Goal: Transaction & Acquisition: Purchase product/service

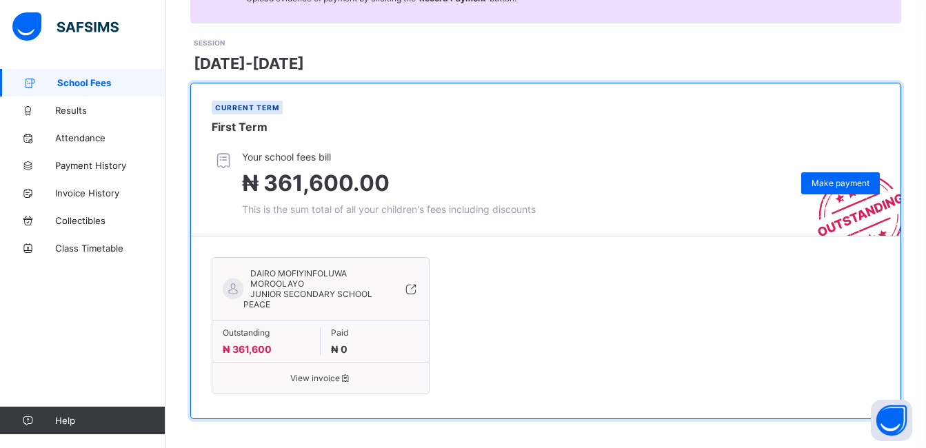
scroll to position [175, 0]
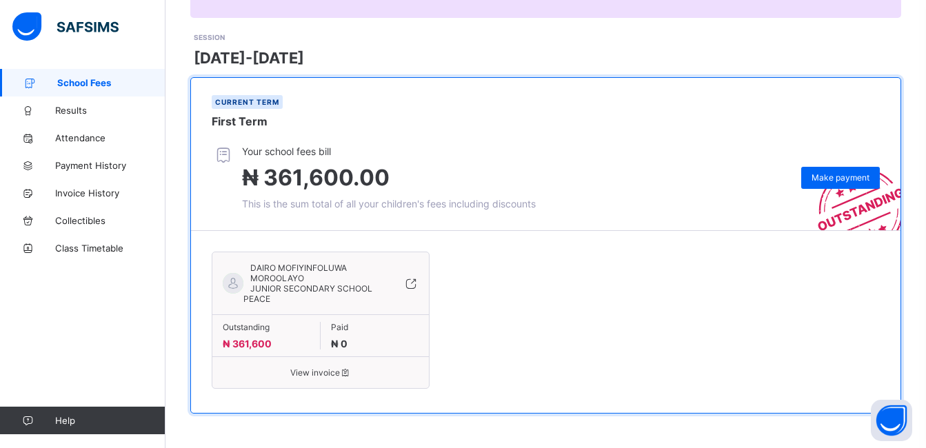
click at [348, 373] on icon at bounding box center [346, 373] width 12 height 10
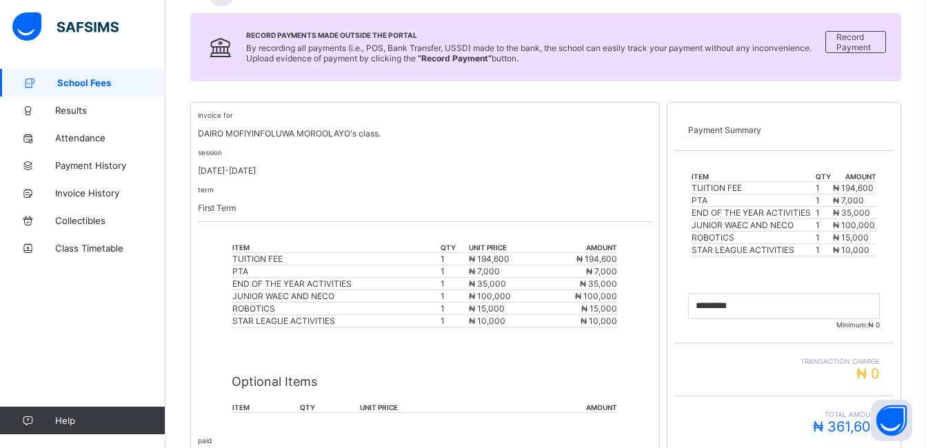
scroll to position [179, 0]
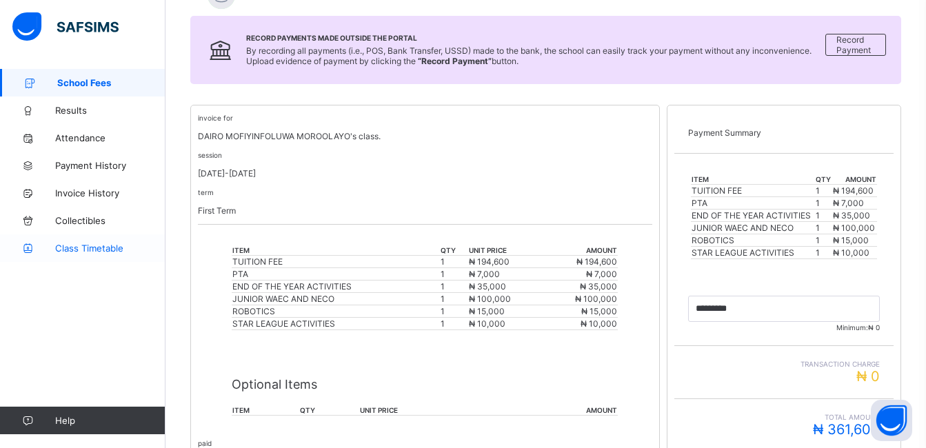
click at [117, 239] on link "Class Timetable" at bounding box center [83, 249] width 166 height 28
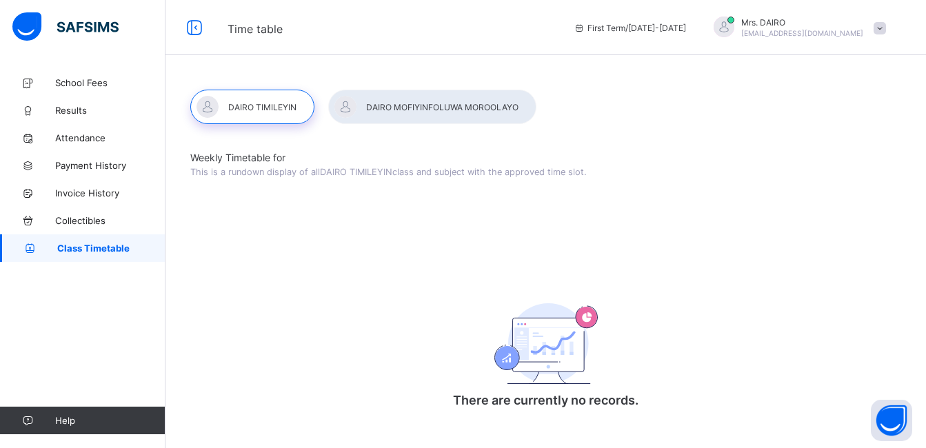
click at [484, 108] on div at bounding box center [432, 107] width 208 height 34
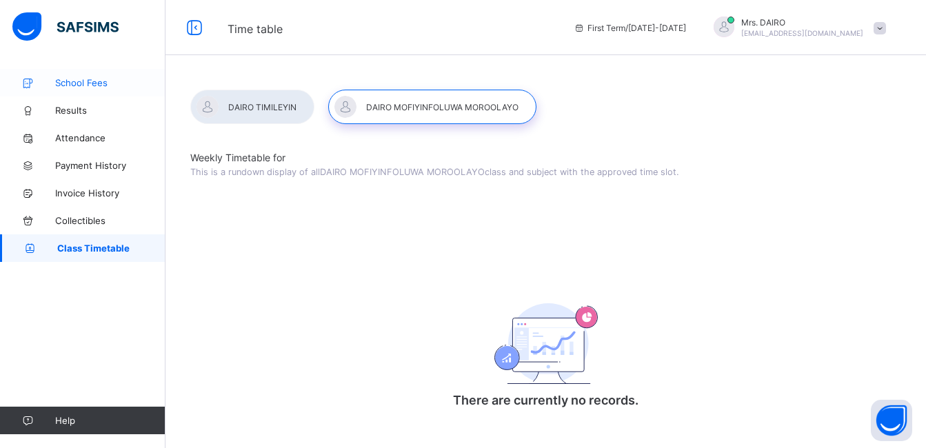
click at [101, 82] on span "School Fees" at bounding box center [110, 82] width 110 height 11
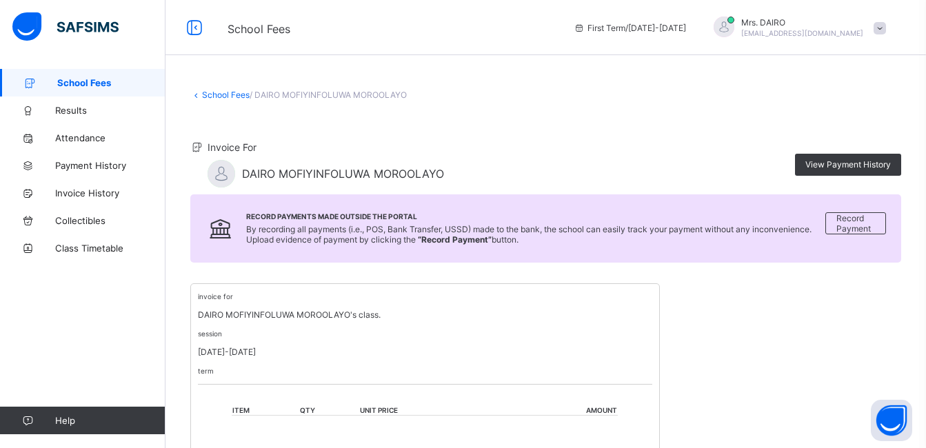
scroll to position [179, 0]
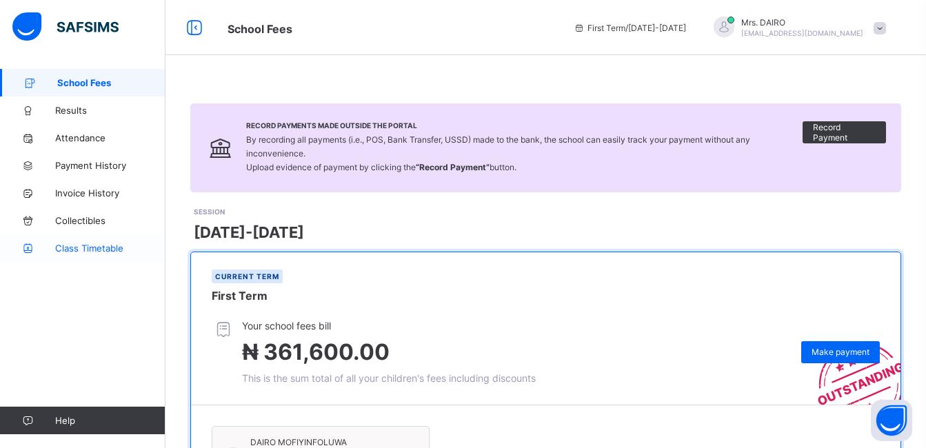
click at [108, 244] on span "Class Timetable" at bounding box center [110, 248] width 110 height 11
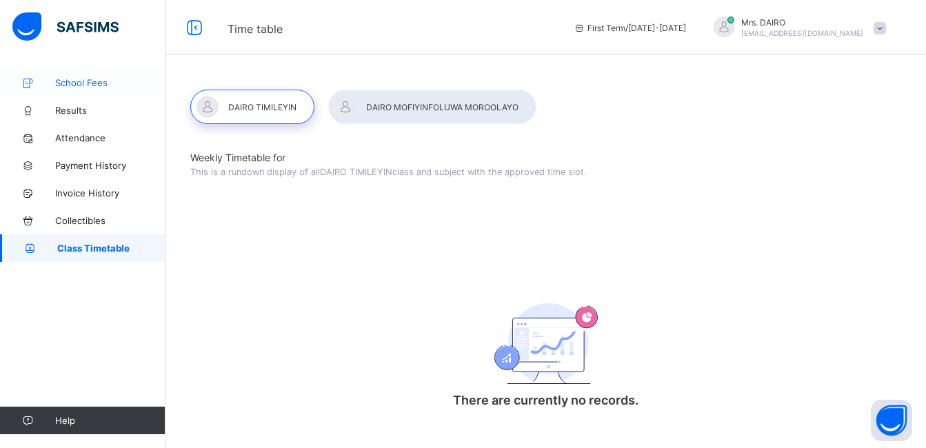
click at [123, 75] on link "School Fees" at bounding box center [83, 83] width 166 height 28
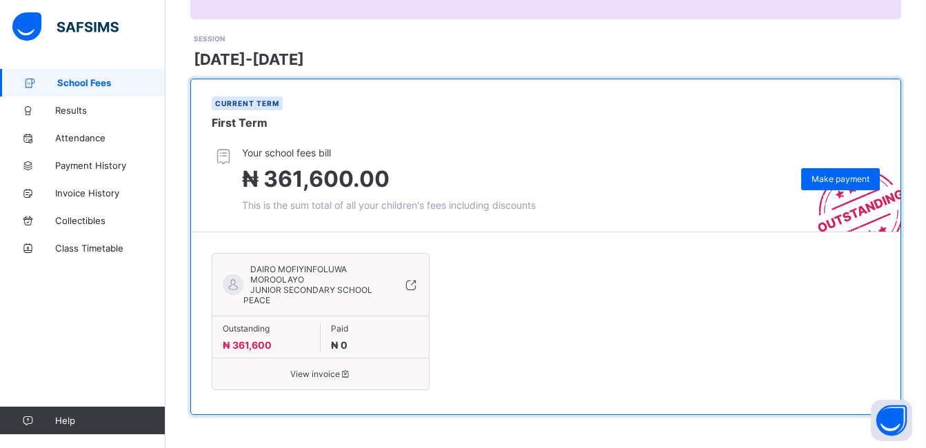
scroll to position [175, 0]
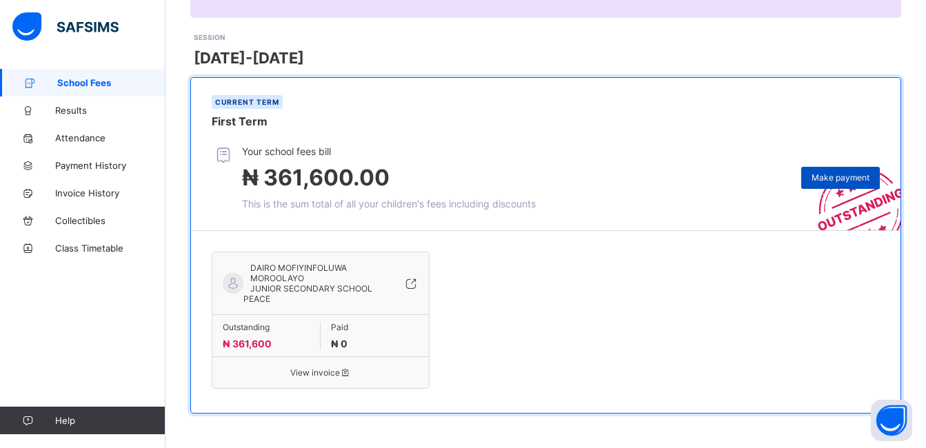
click at [858, 175] on span "Make payment" at bounding box center [841, 177] width 58 height 10
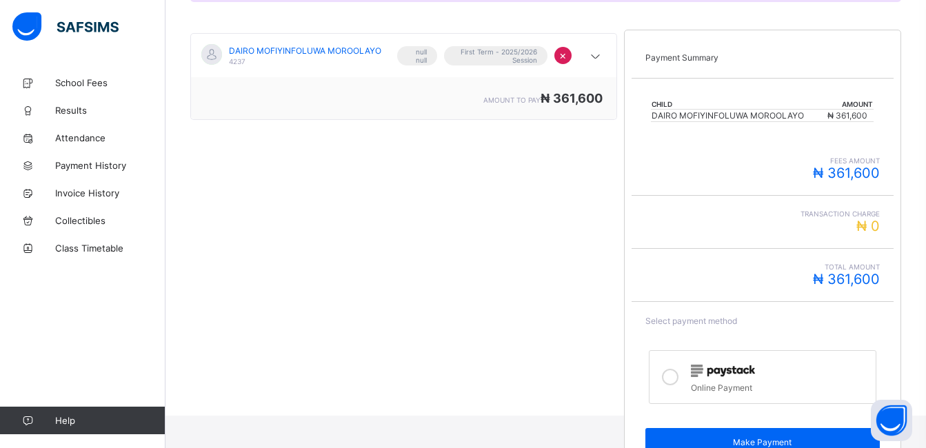
scroll to position [260, 0]
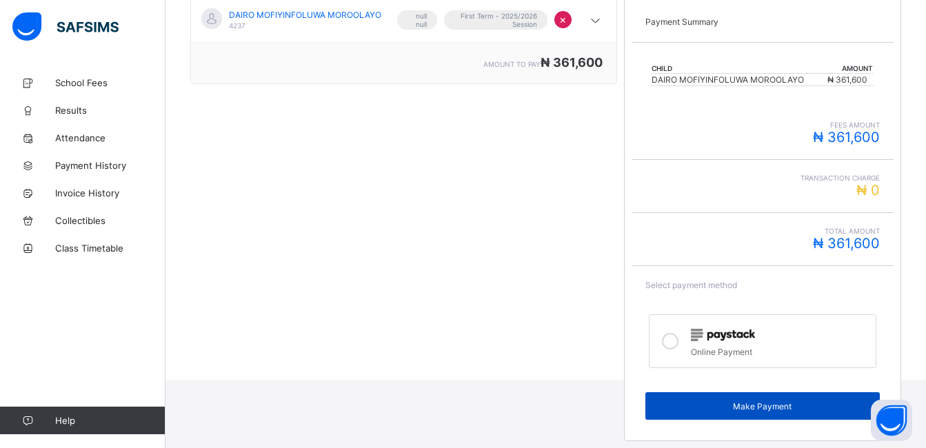
click at [828, 406] on span "Make Payment" at bounding box center [763, 406] width 214 height 10
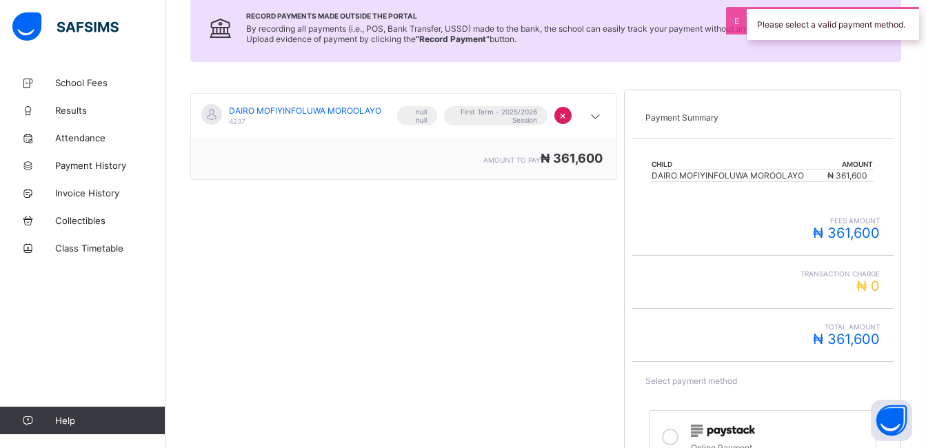
scroll to position [151, 0]
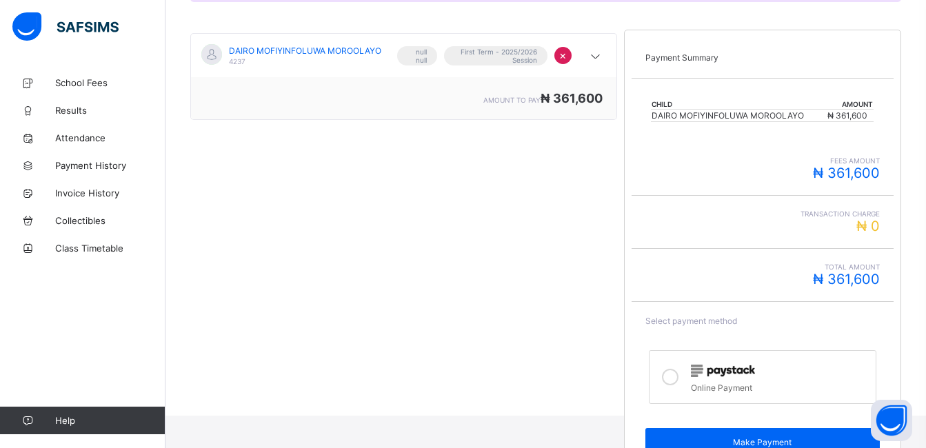
click at [676, 353] on label "Online Payment" at bounding box center [763, 377] width 228 height 54
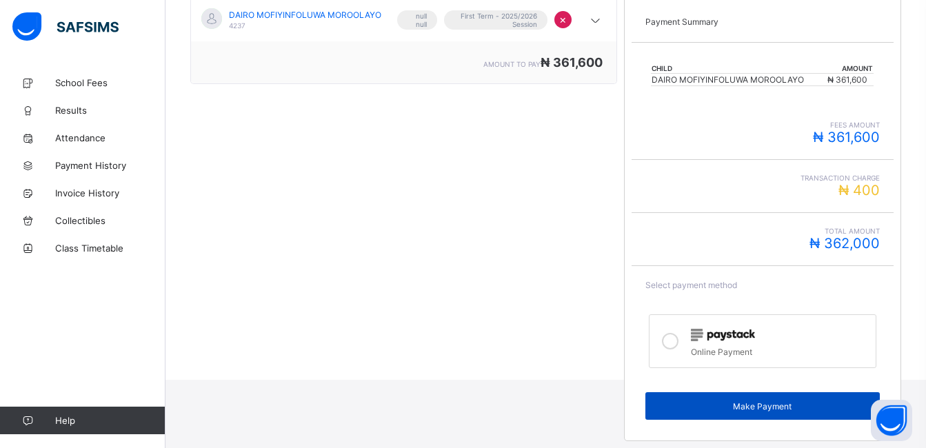
click at [837, 407] on span "Make Payment" at bounding box center [763, 406] width 214 height 10
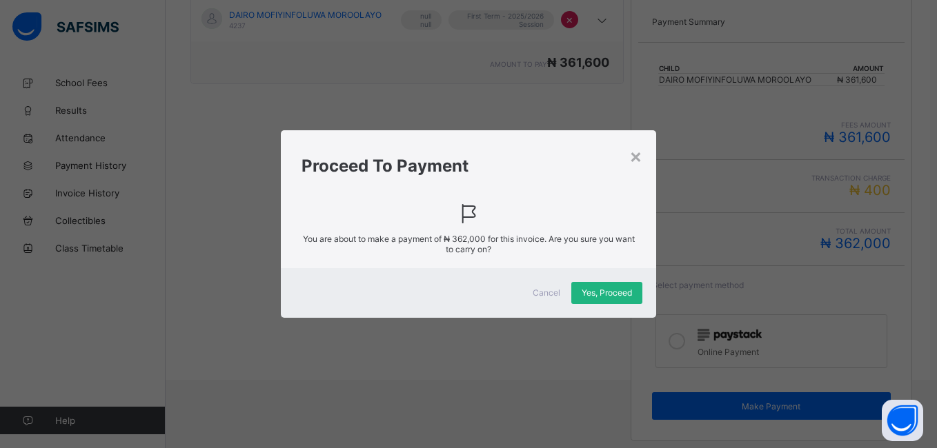
click at [629, 291] on span "Yes, Proceed" at bounding box center [607, 293] width 50 height 10
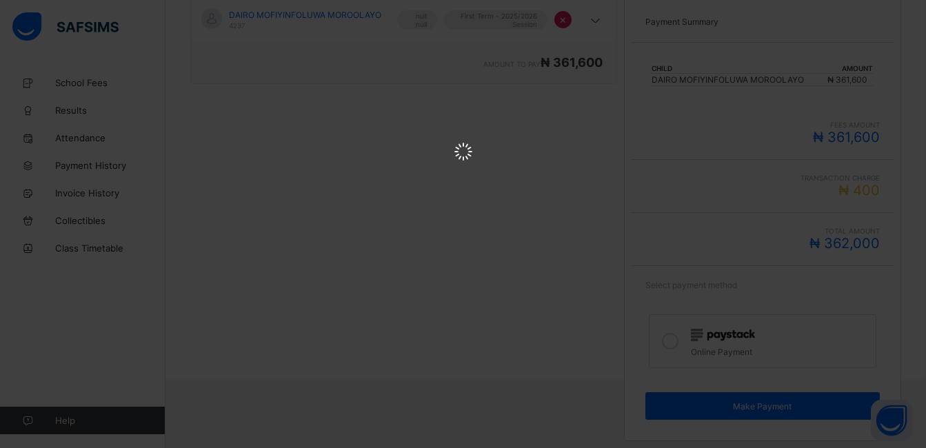
scroll to position [0, 0]
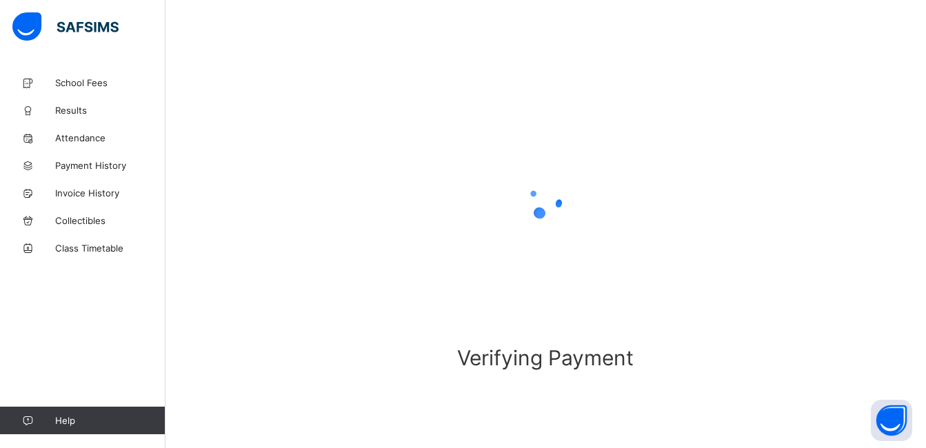
scroll to position [78, 0]
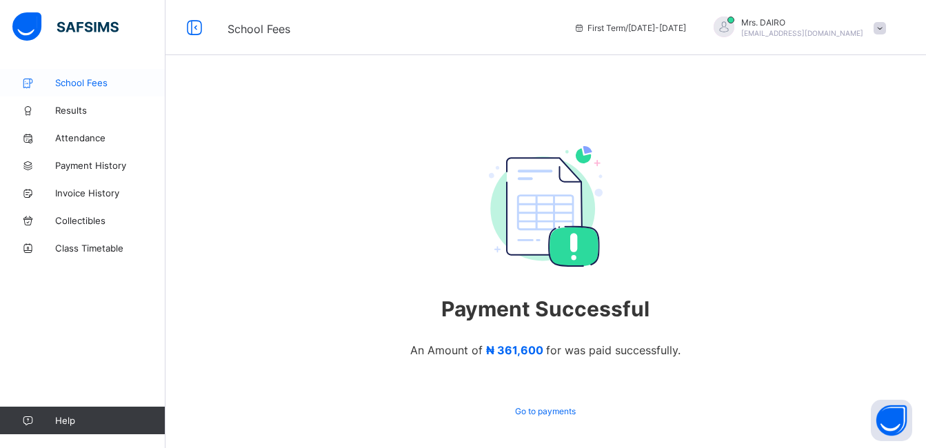
click at [108, 79] on span "School Fees" at bounding box center [110, 82] width 110 height 11
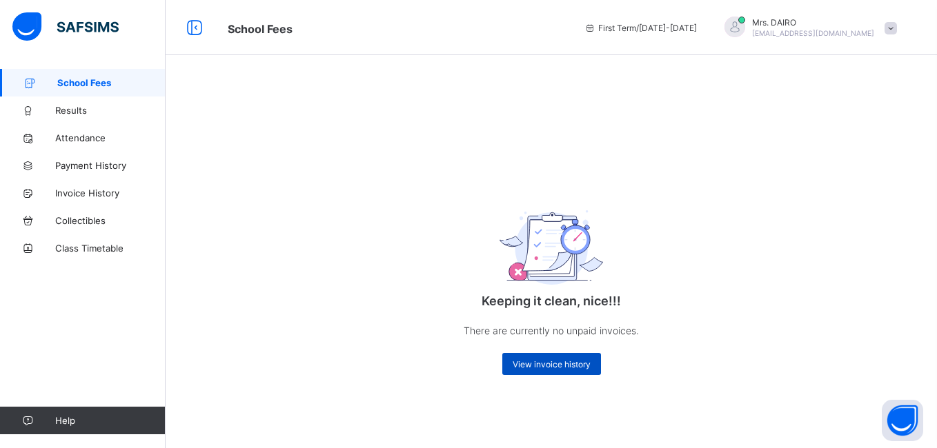
click at [555, 357] on div "View invoice history" at bounding box center [551, 364] width 99 height 22
click at [575, 360] on span "View invoice history" at bounding box center [552, 364] width 78 height 10
click at [582, 365] on span "View invoice history" at bounding box center [552, 364] width 78 height 10
click at [572, 360] on span "View invoice history" at bounding box center [552, 364] width 78 height 10
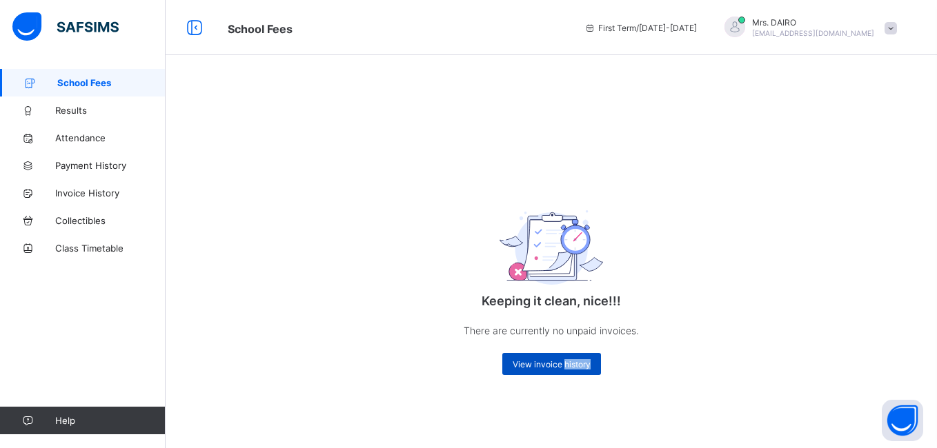
click at [572, 360] on span "View invoice history" at bounding box center [552, 364] width 78 height 10
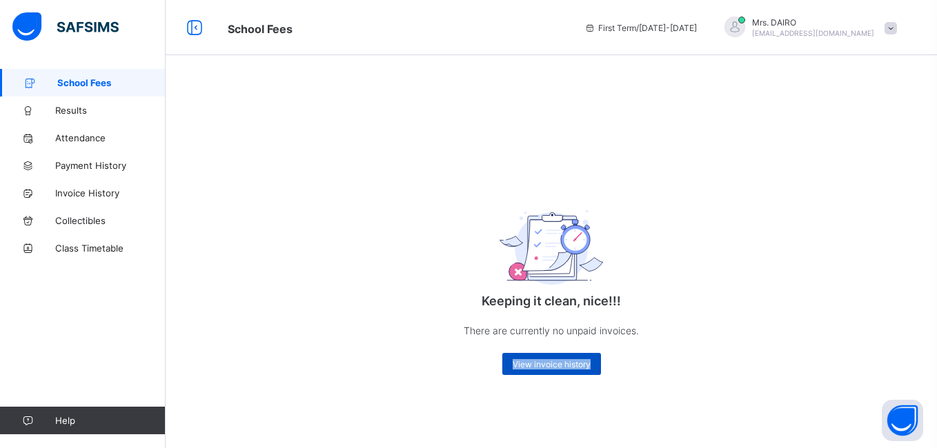
click at [572, 360] on span "View invoice history" at bounding box center [552, 364] width 78 height 10
click at [92, 185] on link "Invoice History" at bounding box center [83, 193] width 166 height 28
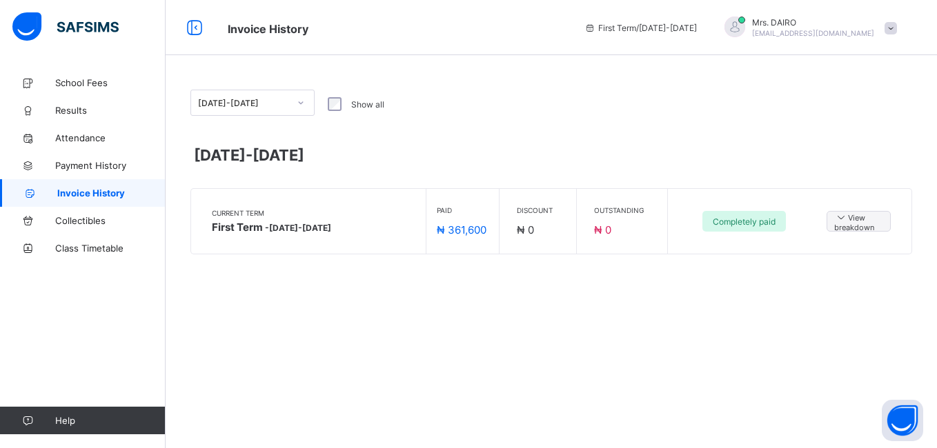
click at [550, 193] on div "Discount ₦ 0" at bounding box center [541, 221] width 70 height 65
click at [668, 167] on div "[DATE]-[DATE]" at bounding box center [551, 158] width 722 height 39
click at [855, 216] on span "View breakdown" at bounding box center [858, 221] width 49 height 21
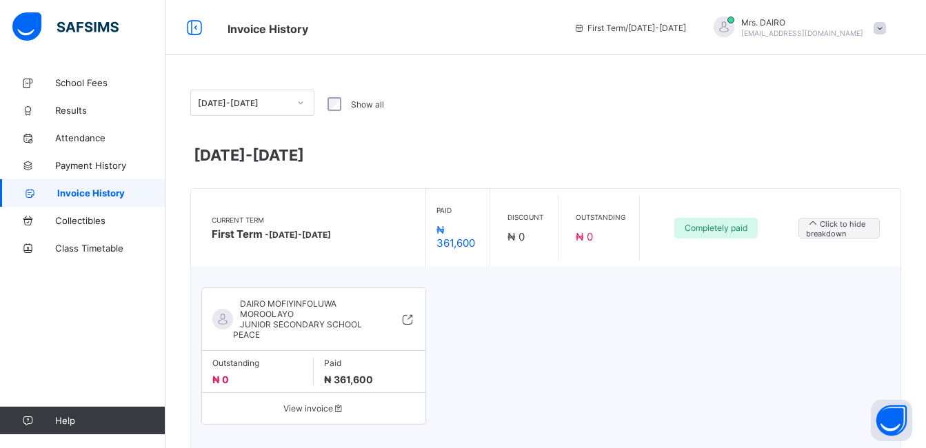
click at [348, 410] on span "View invoice" at bounding box center [313, 409] width 203 height 10
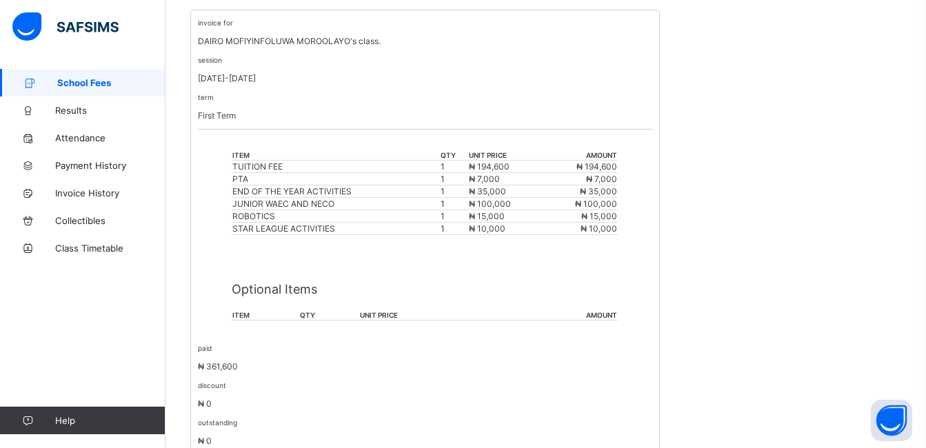
scroll to position [329, 0]
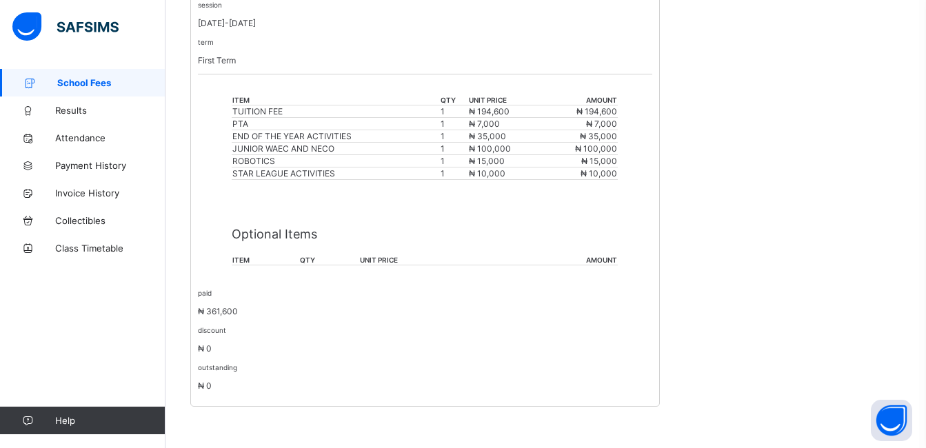
click at [788, 125] on div "invoice for DAIRO MOFIYINFOLUWA MOROOLAYO's class. session [DATE]-[DATE] term F…" at bounding box center [545, 180] width 711 height 453
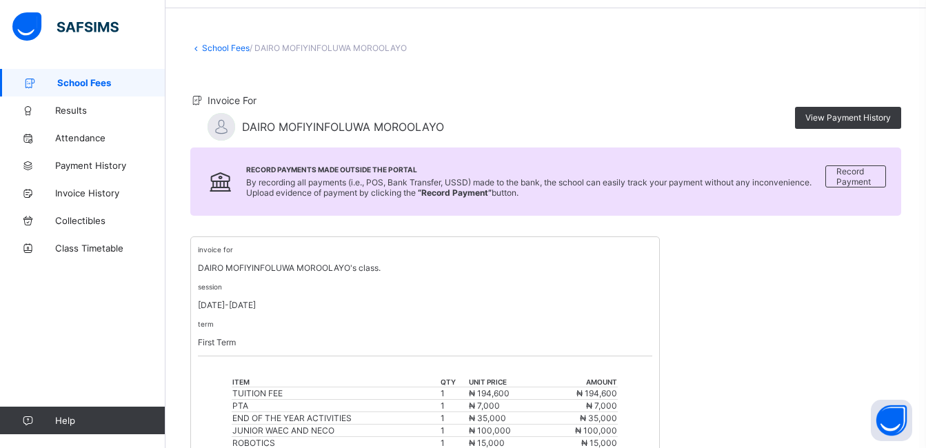
scroll to position [0, 0]
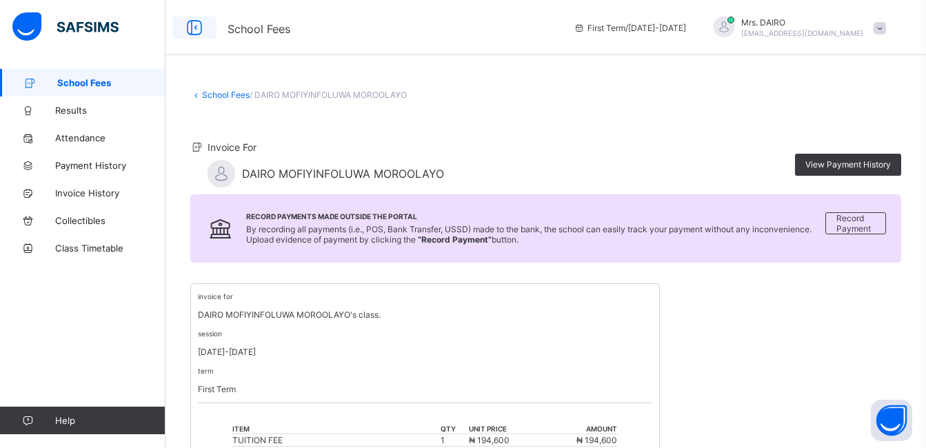
click at [203, 20] on icon at bounding box center [194, 28] width 23 height 20
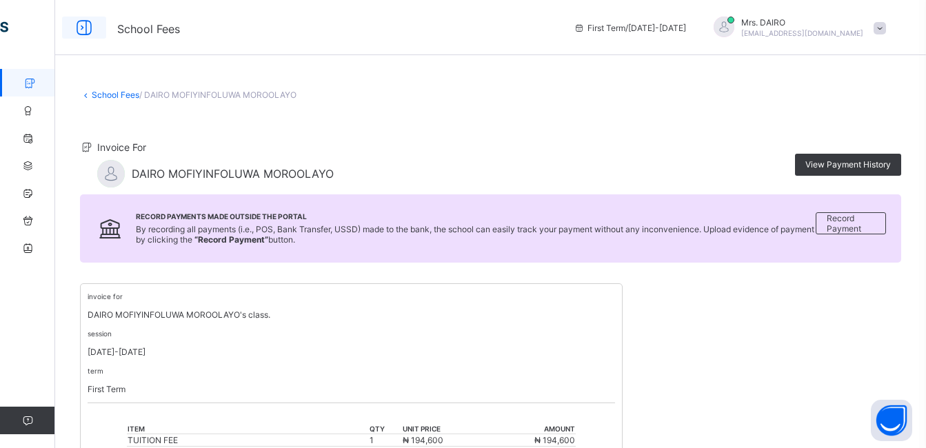
click at [101, 21] on div at bounding box center [84, 28] width 44 height 22
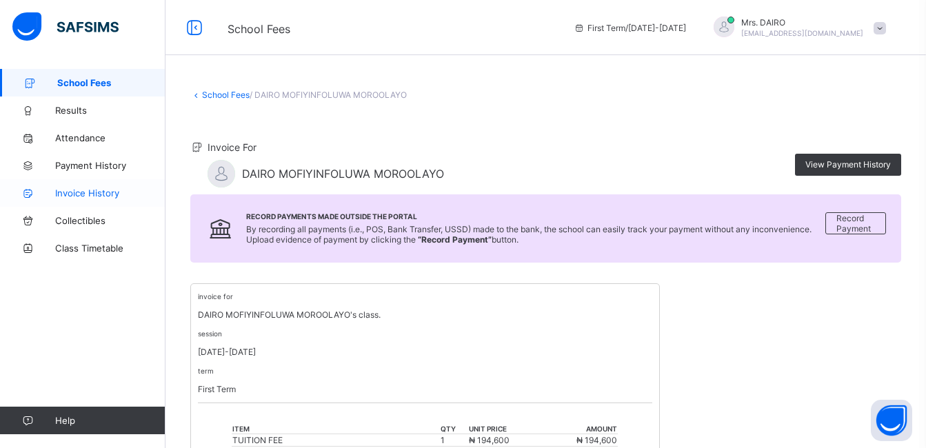
click at [109, 190] on span "Invoice History" at bounding box center [110, 193] width 110 height 11
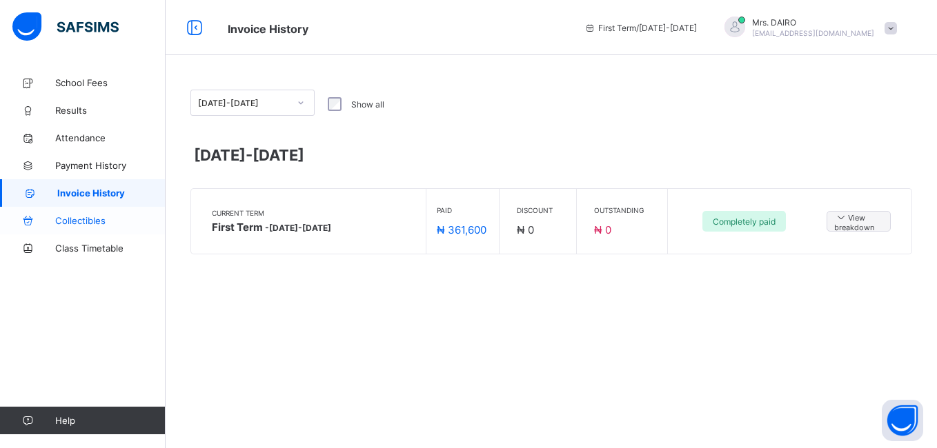
click at [91, 207] on link "Collectibles" at bounding box center [83, 221] width 166 height 28
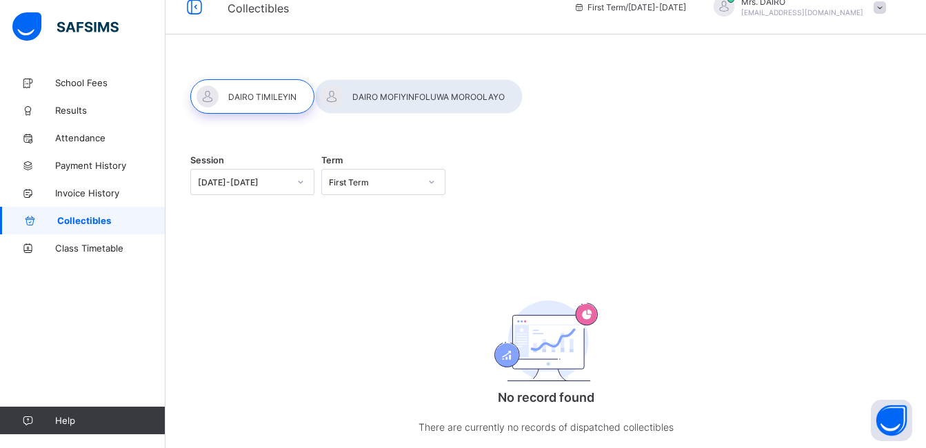
scroll to position [14, 0]
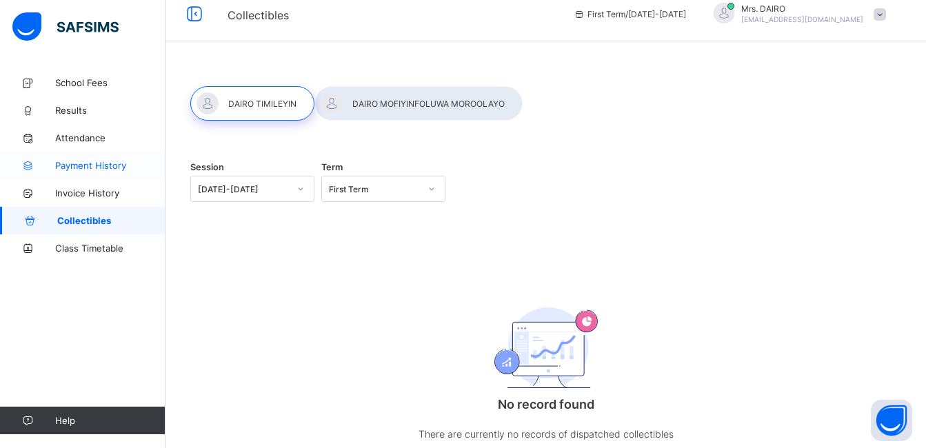
click at [104, 165] on span "Payment History" at bounding box center [110, 165] width 110 height 11
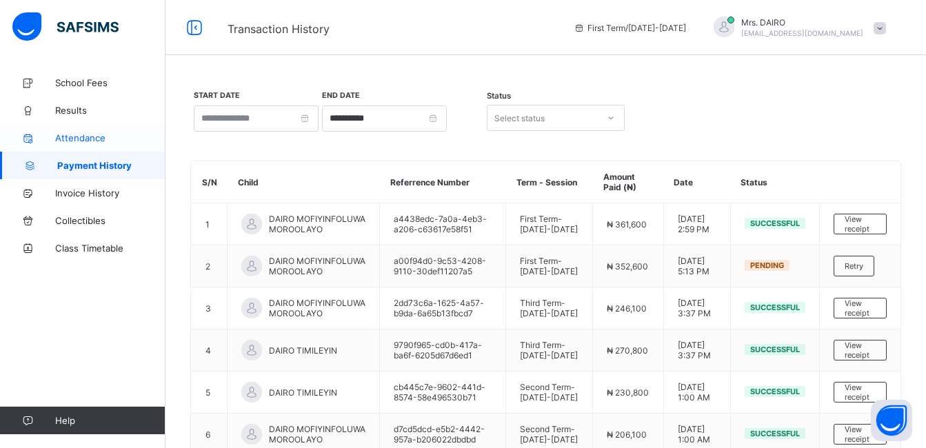
click at [93, 137] on span "Attendance" at bounding box center [110, 137] width 110 height 11
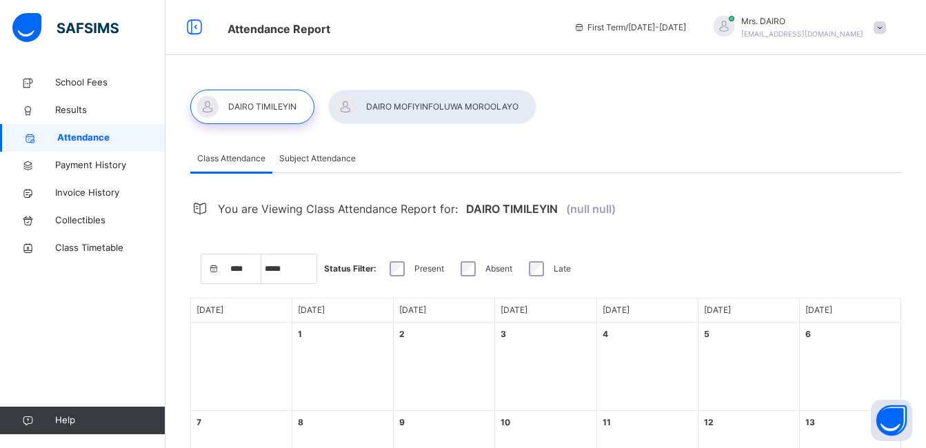
select select "****"
select select "*"
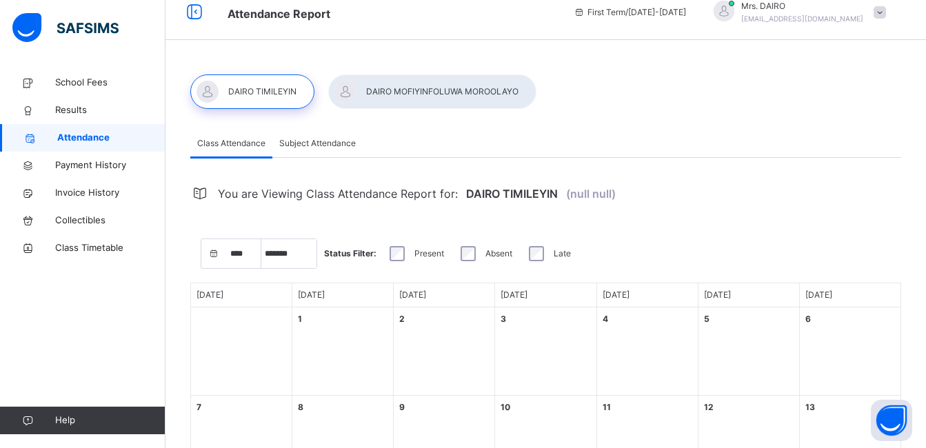
scroll to position [14, 0]
click at [467, 88] on div at bounding box center [432, 93] width 208 height 34
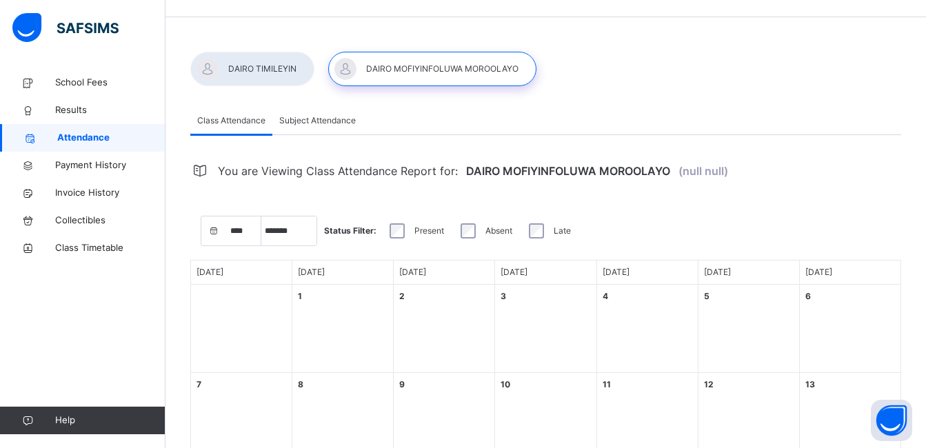
scroll to position [27, 0]
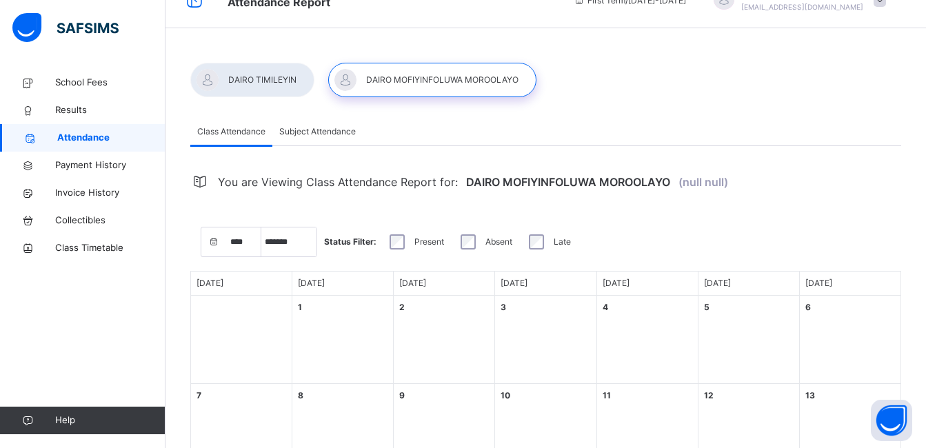
click at [824, 353] on div "6 [DATE]" at bounding box center [850, 340] width 101 height 88
click at [276, 84] on div at bounding box center [252, 80] width 124 height 34
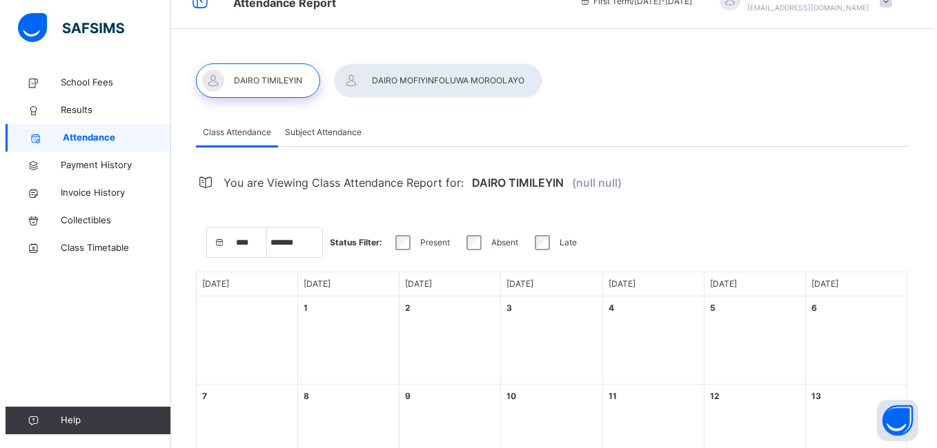
scroll to position [0, 0]
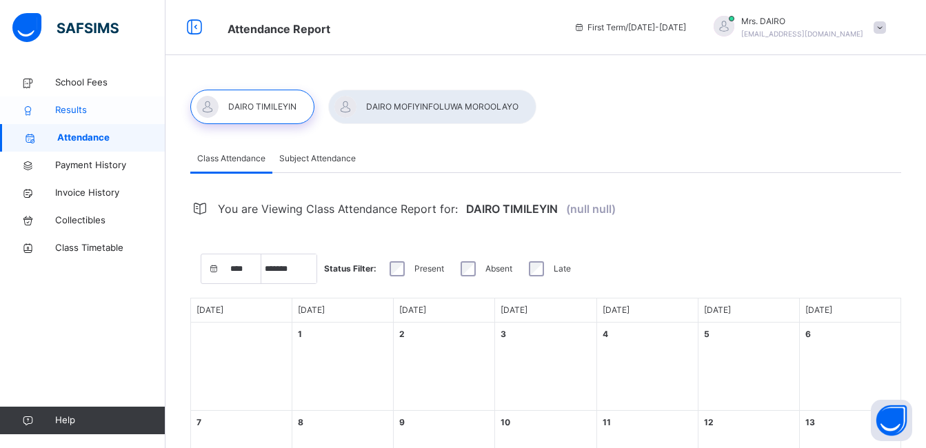
click at [113, 105] on span "Results" at bounding box center [110, 110] width 110 height 14
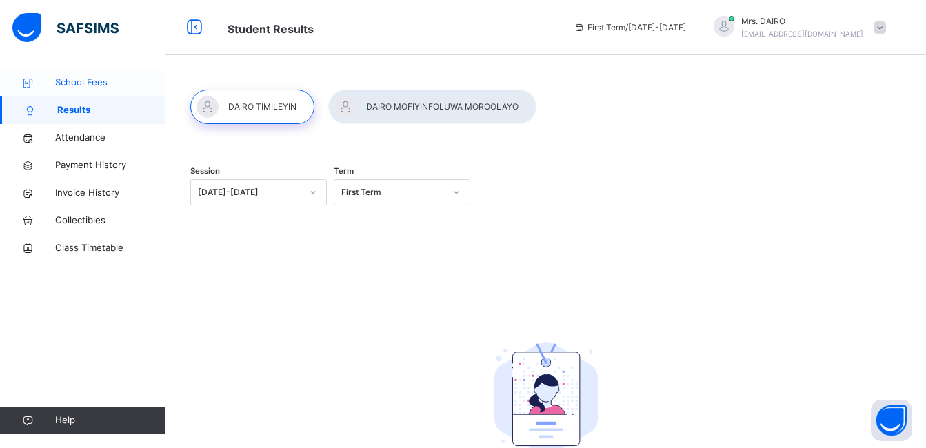
click at [117, 77] on span "School Fees" at bounding box center [110, 83] width 110 height 14
